Goal: Find specific page/section: Find specific page/section

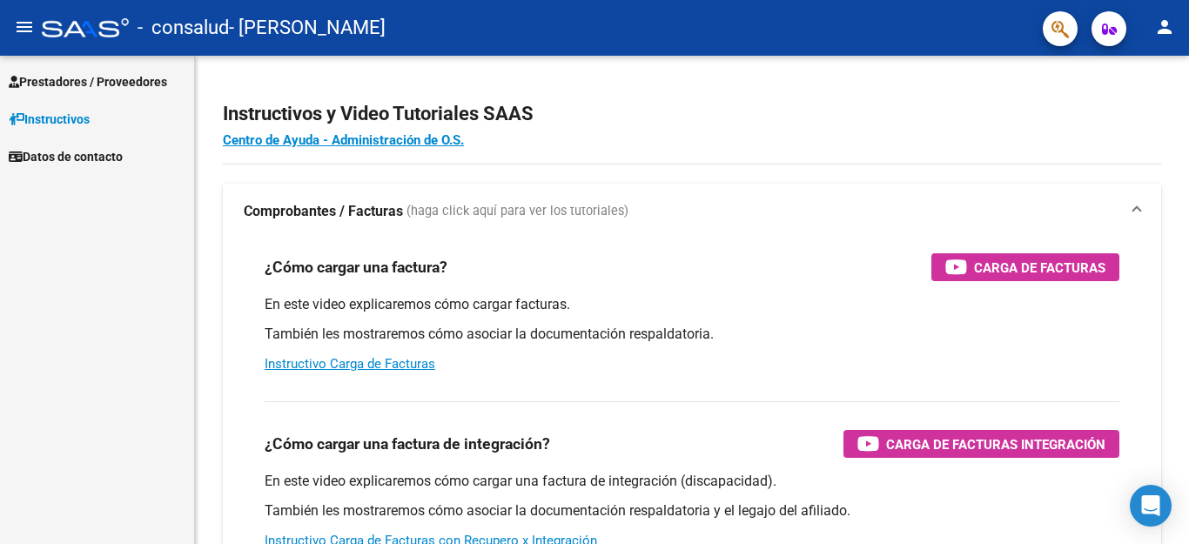
click at [69, 77] on span "Prestadores / Proveedores" at bounding box center [88, 81] width 158 height 19
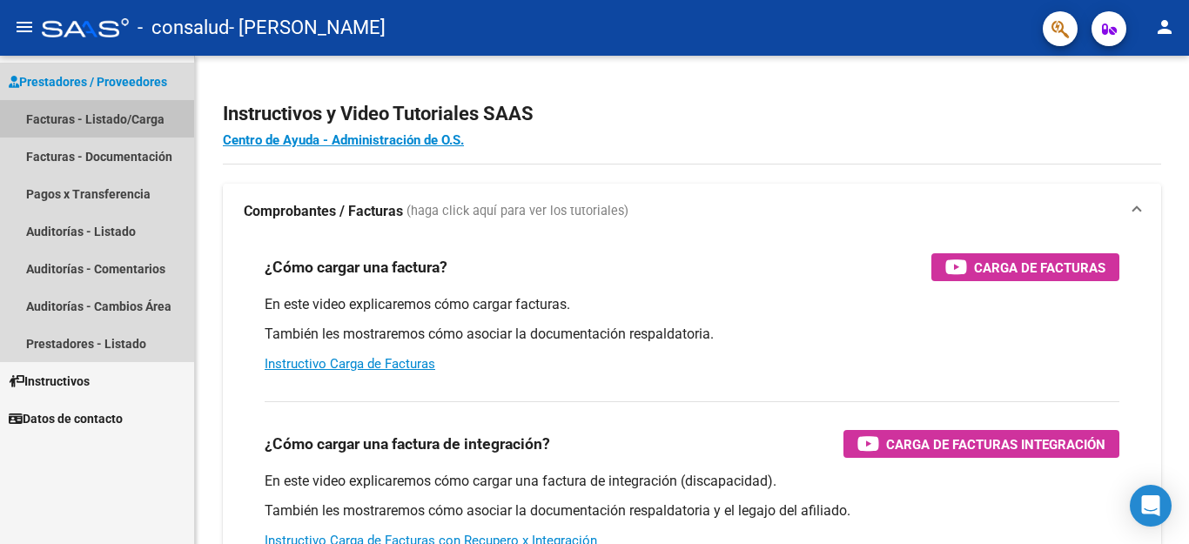
click at [81, 118] on link "Facturas - Listado/Carga" at bounding box center [97, 118] width 194 height 37
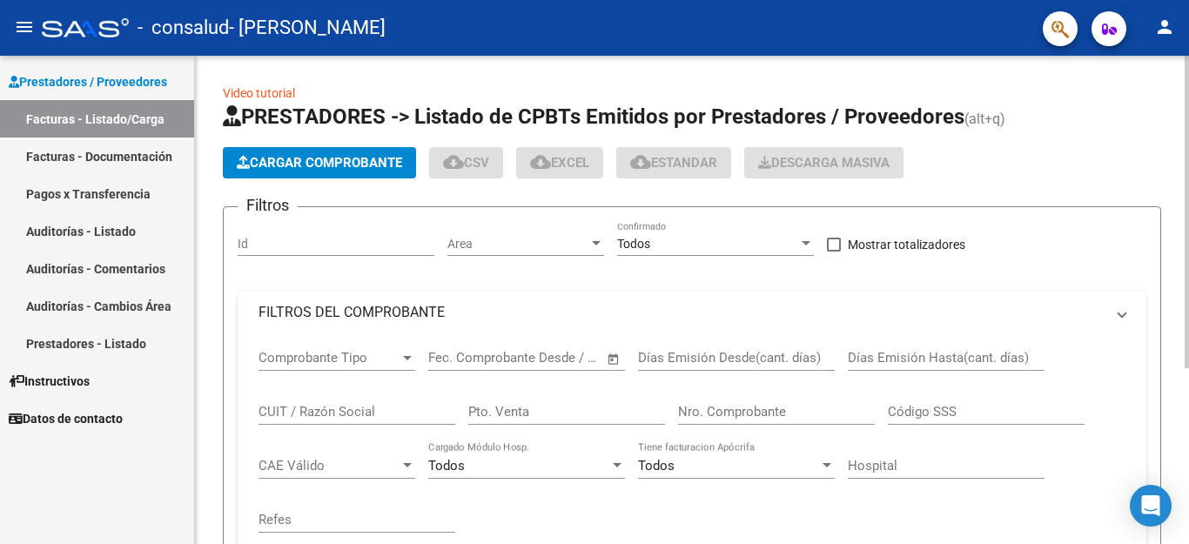
click at [1188, 317] on div at bounding box center [1187, 212] width 4 height 313
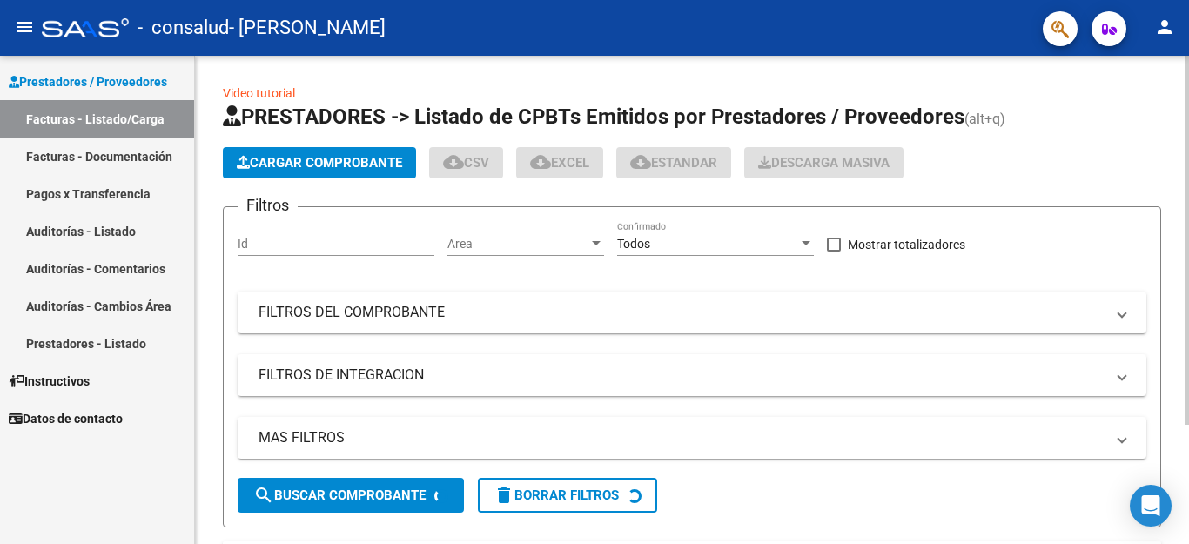
click at [1188, 385] on div at bounding box center [1187, 240] width 4 height 369
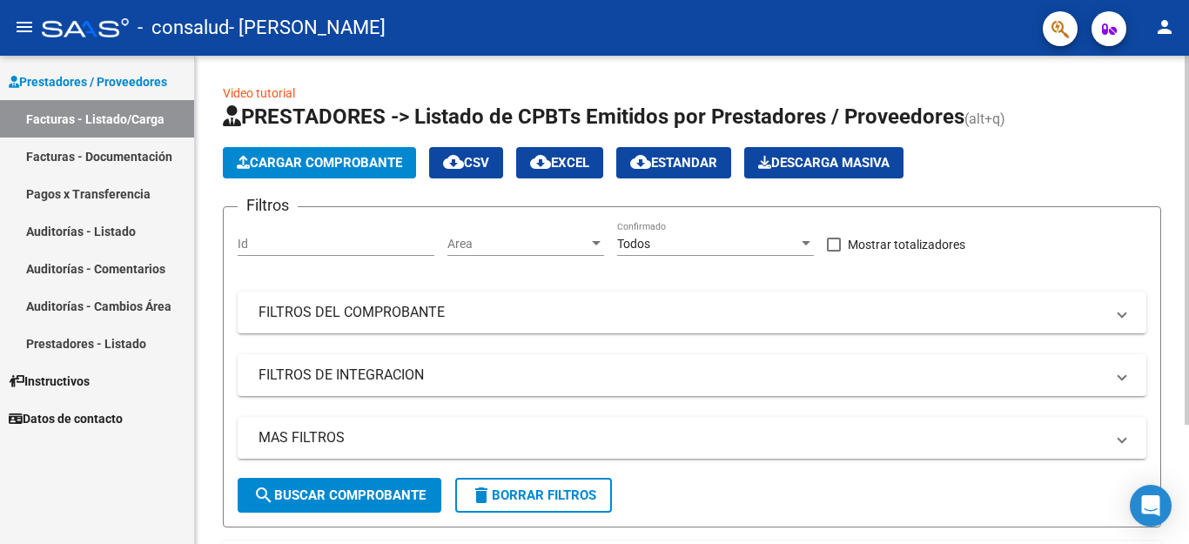
scroll to position [90, 0]
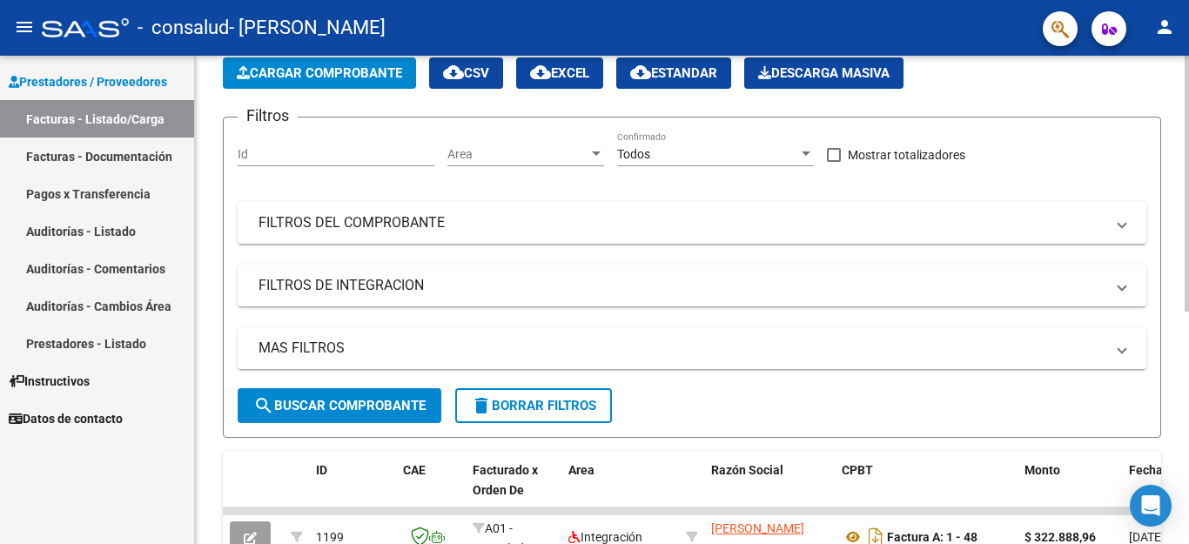
click at [1188, 312] on div at bounding box center [1187, 184] width 4 height 256
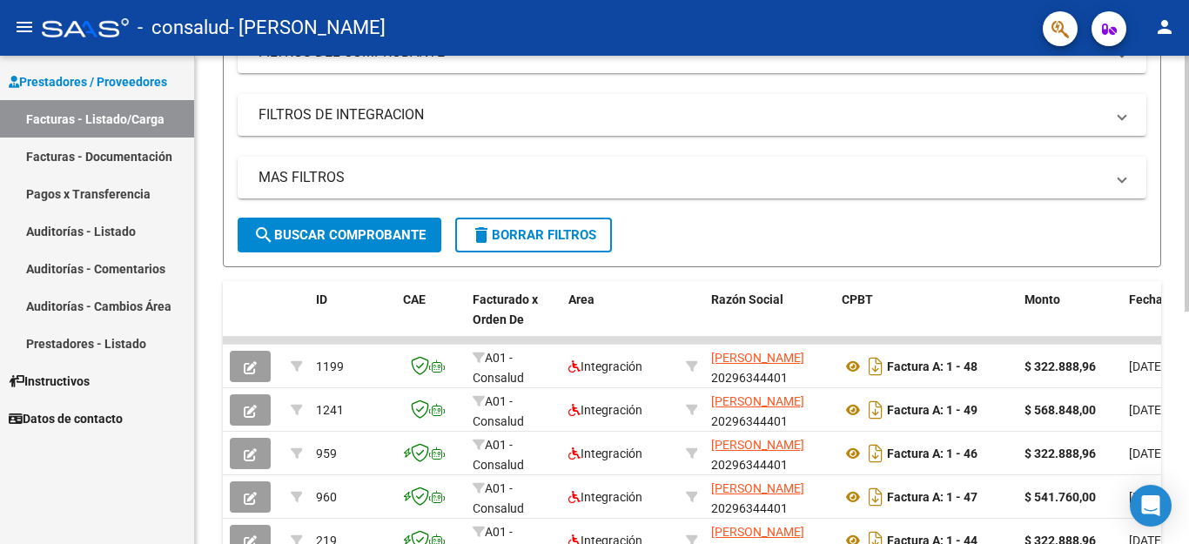
scroll to position [442, 0]
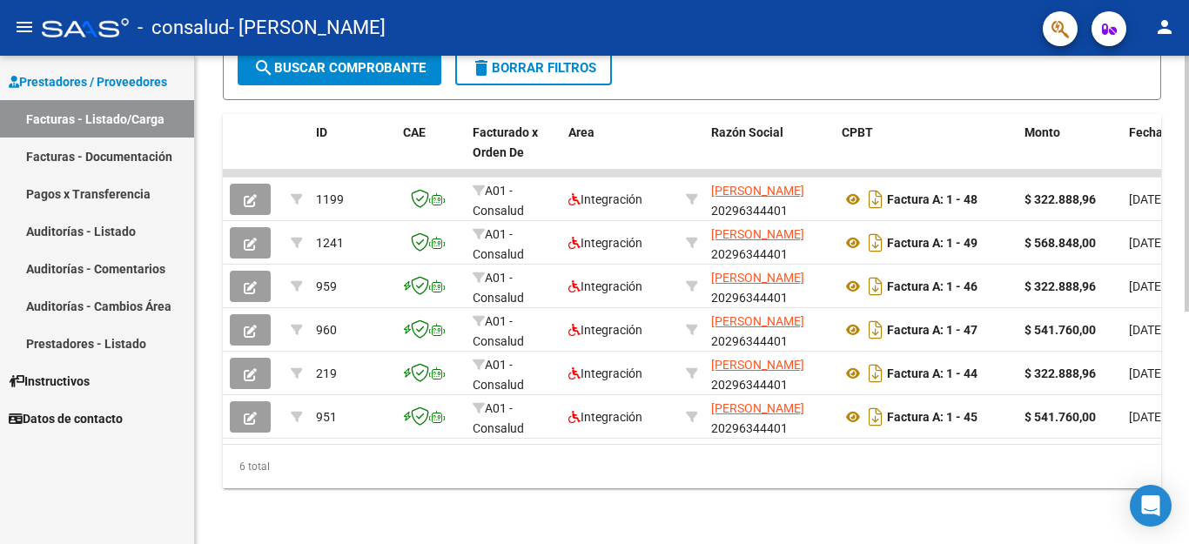
click at [1188, 312] on div at bounding box center [1187, 184] width 4 height 256
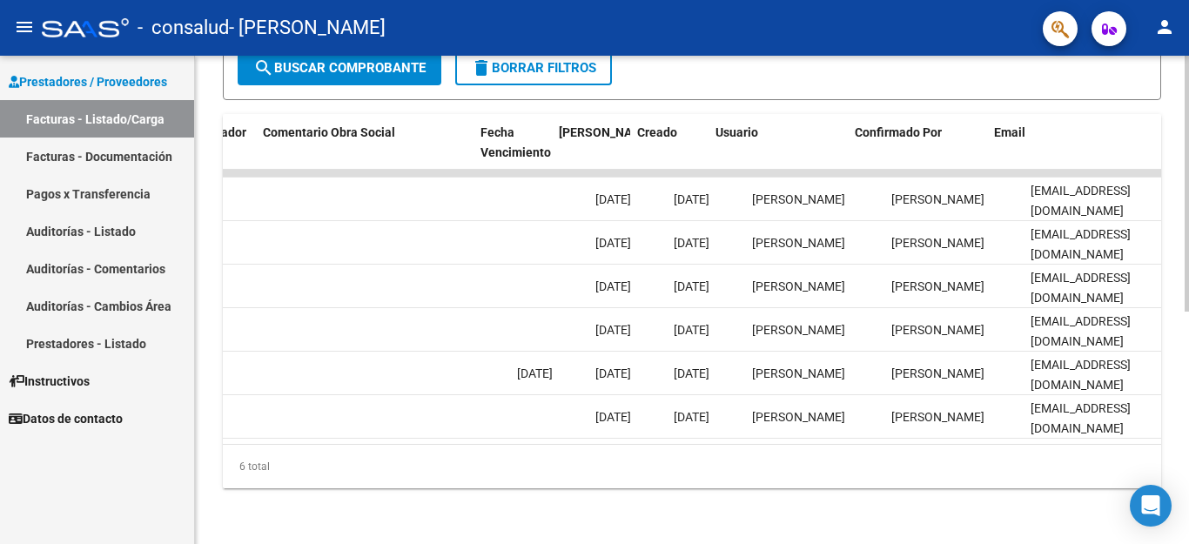
scroll to position [0, 2732]
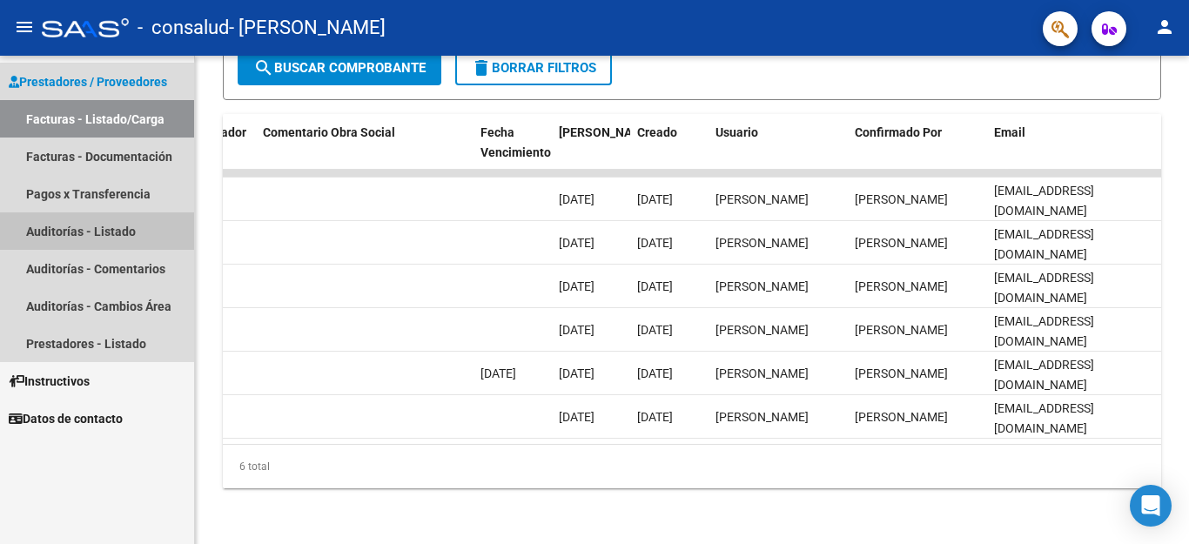
click at [123, 238] on link "Auditorías - Listado" at bounding box center [97, 230] width 194 height 37
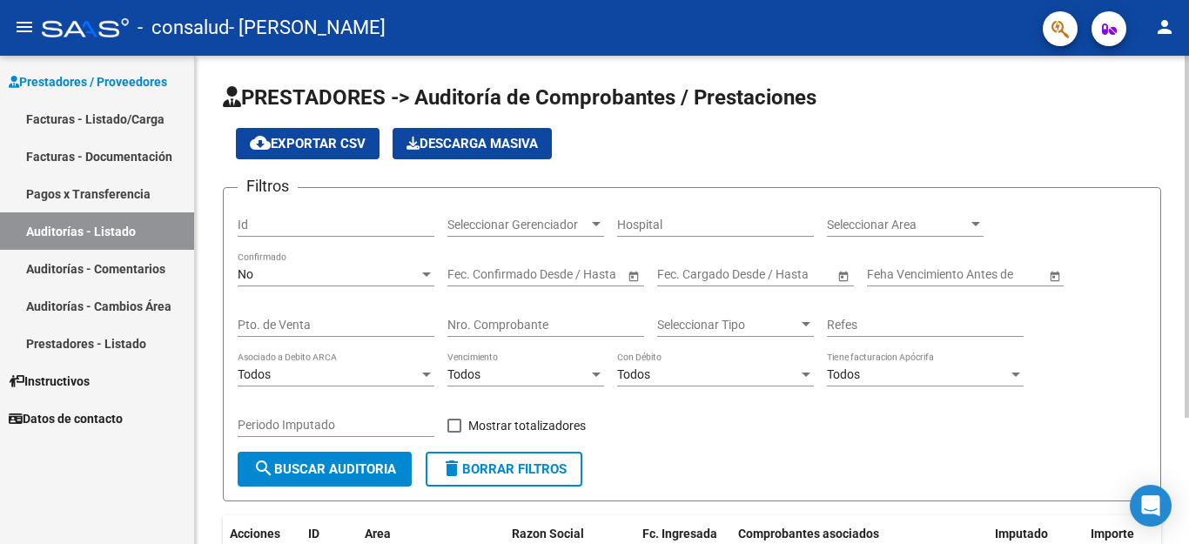
scroll to position [171, 0]
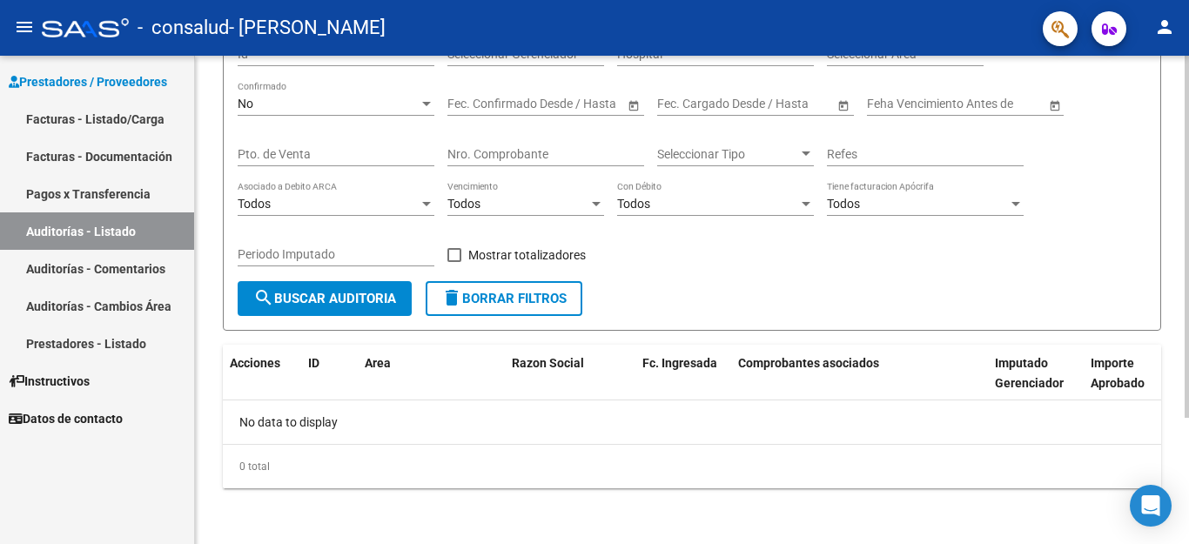
click at [1188, 433] on div at bounding box center [1187, 300] width 4 height 488
click at [91, 188] on link "Pagos x Transferencia" at bounding box center [97, 193] width 194 height 37
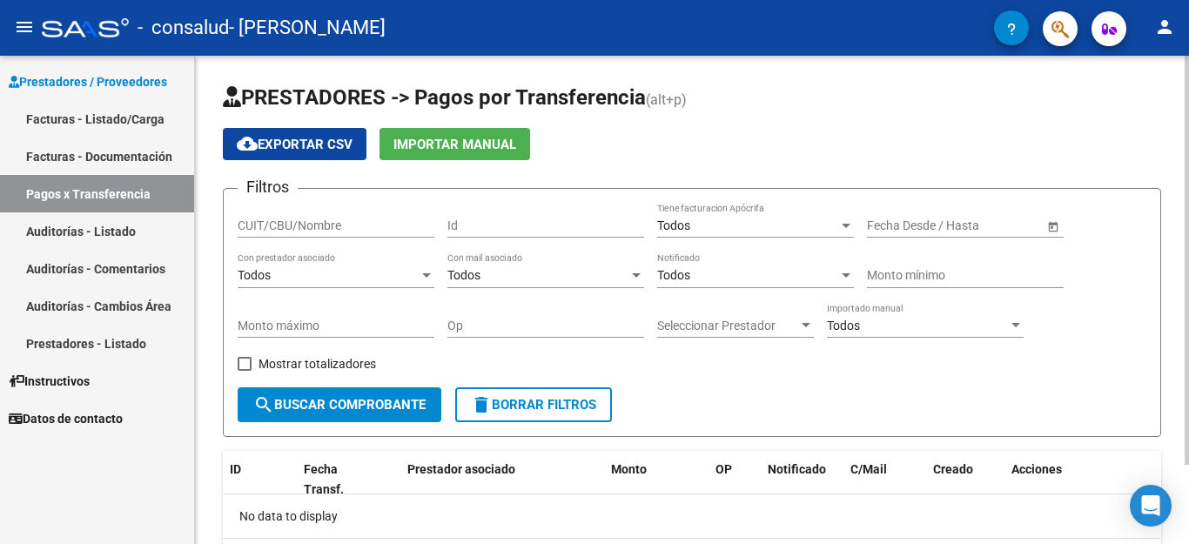
scroll to position [94, 0]
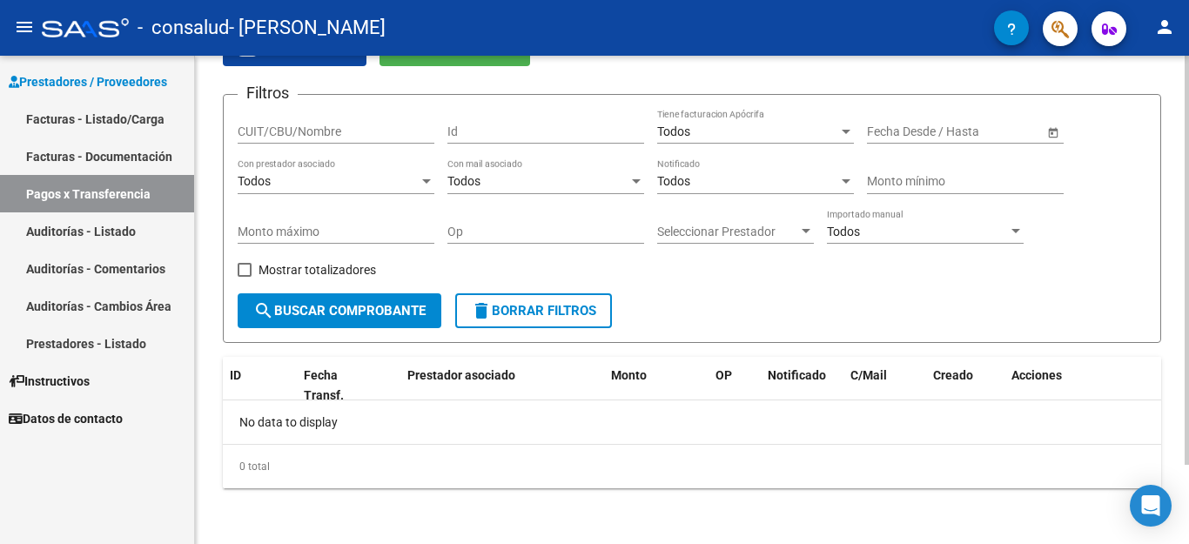
click at [1188, 67] on div at bounding box center [1187, 260] width 4 height 409
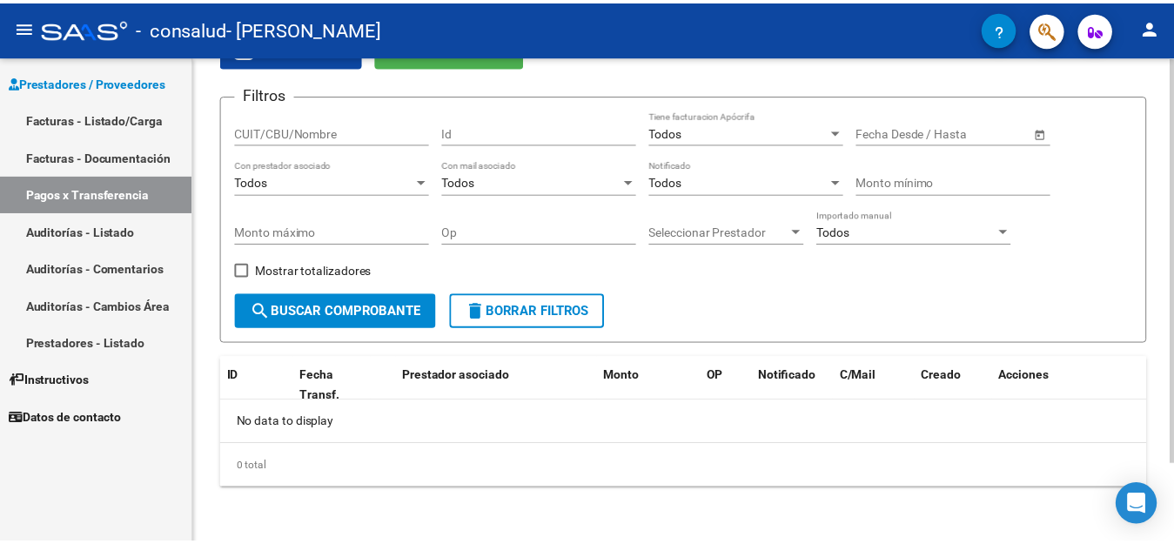
scroll to position [0, 0]
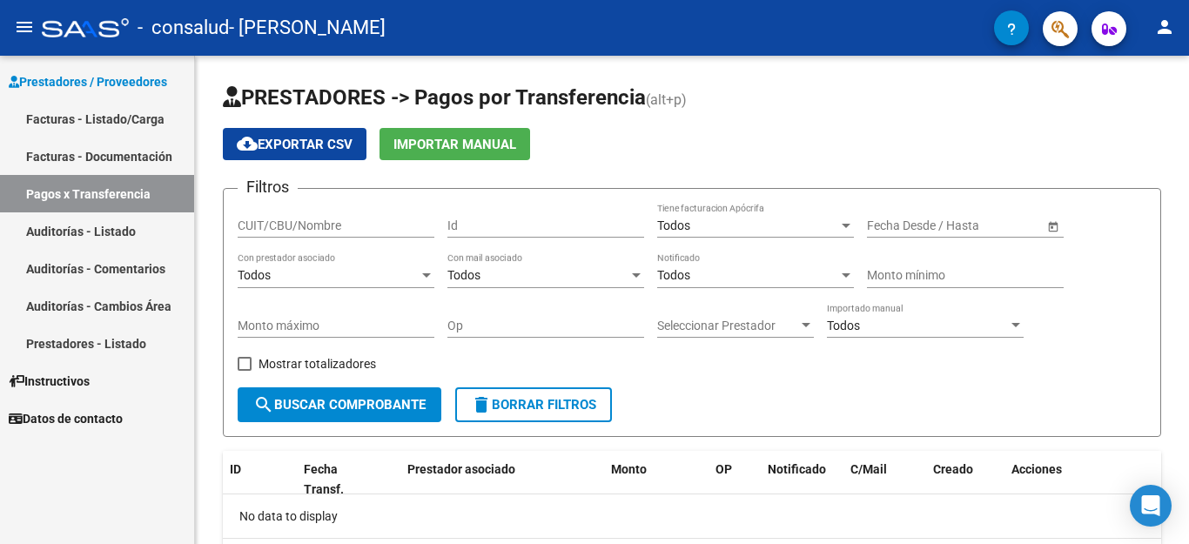
click at [1166, 29] on mat-icon "person" at bounding box center [1164, 27] width 21 height 21
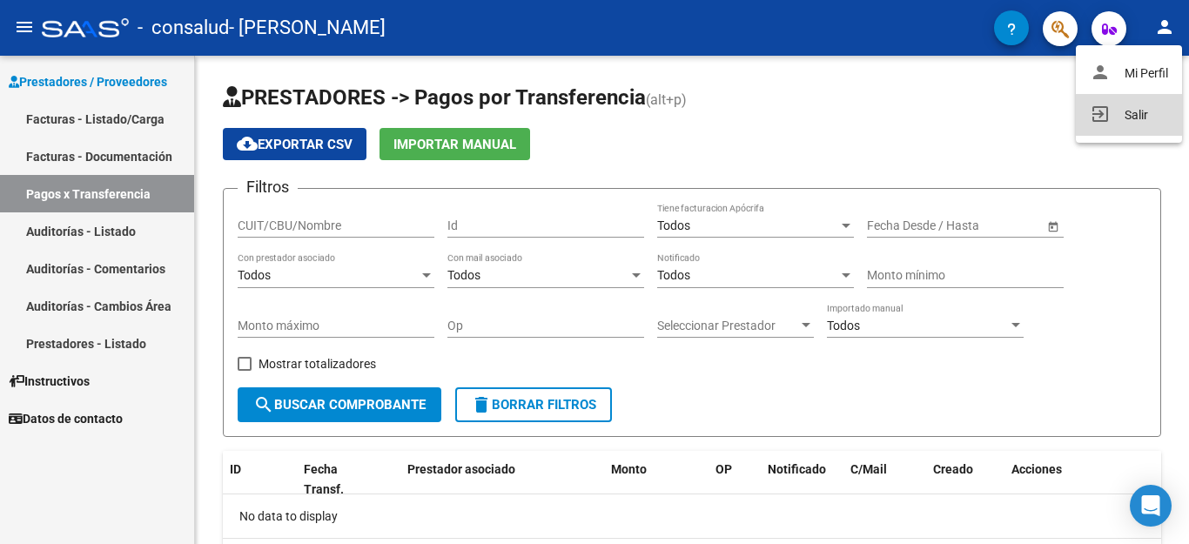
click at [1146, 117] on button "exit_to_app Salir" at bounding box center [1129, 115] width 106 height 42
